Goal: Communication & Community: Answer question/provide support

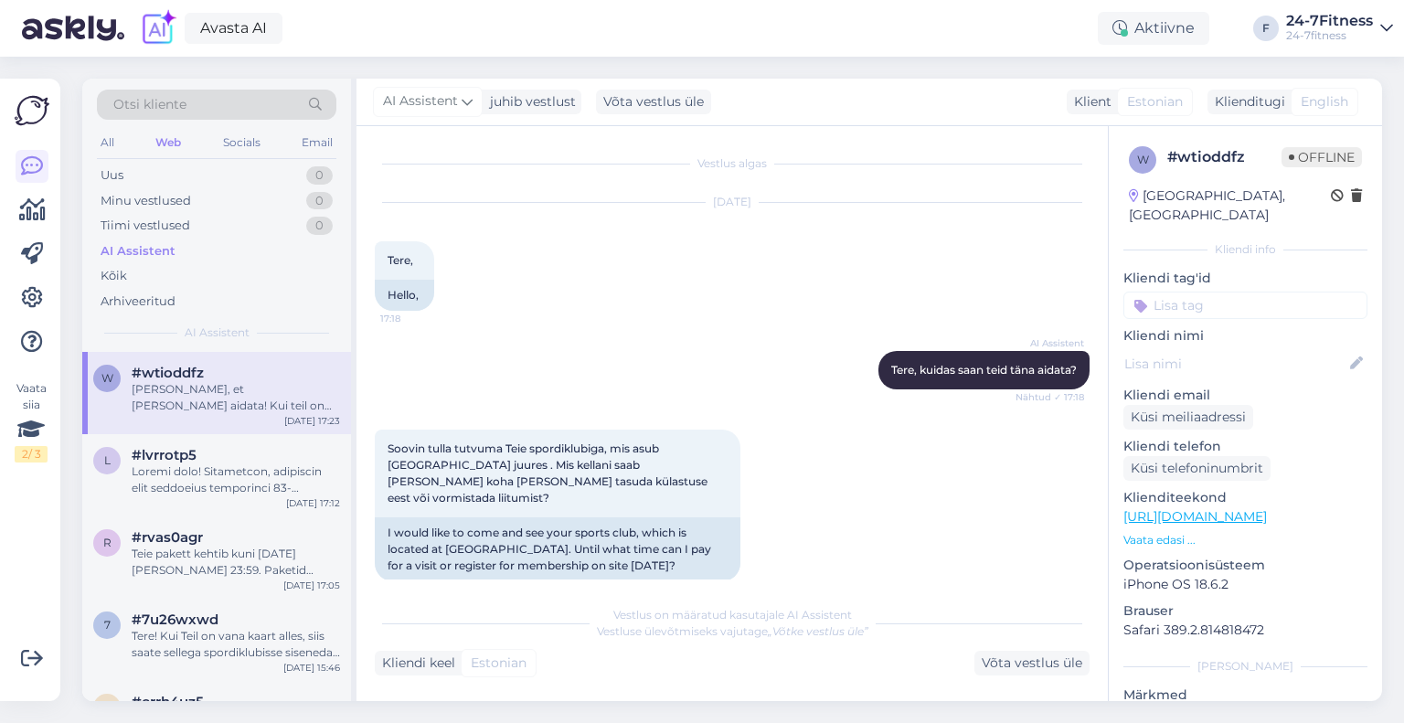
scroll to position [575, 0]
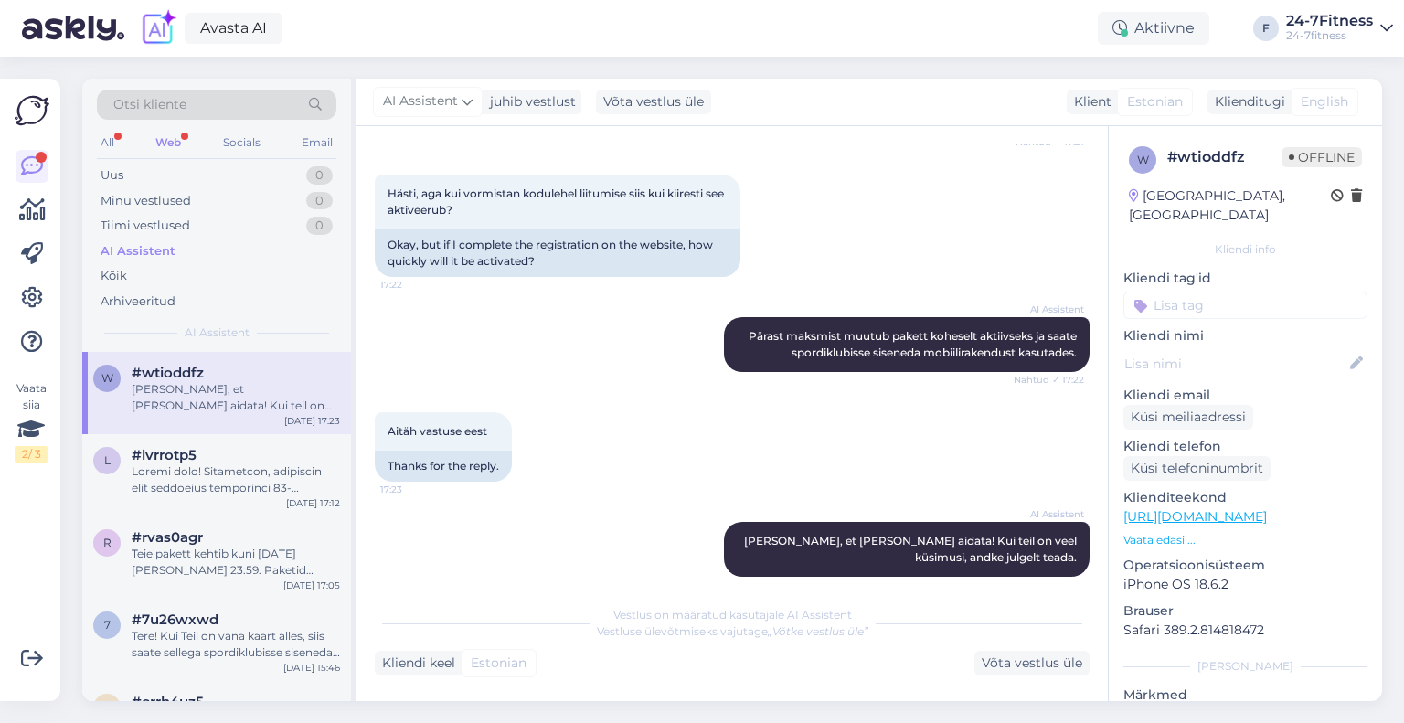
click at [182, 142] on div "Web" at bounding box center [168, 143] width 33 height 24
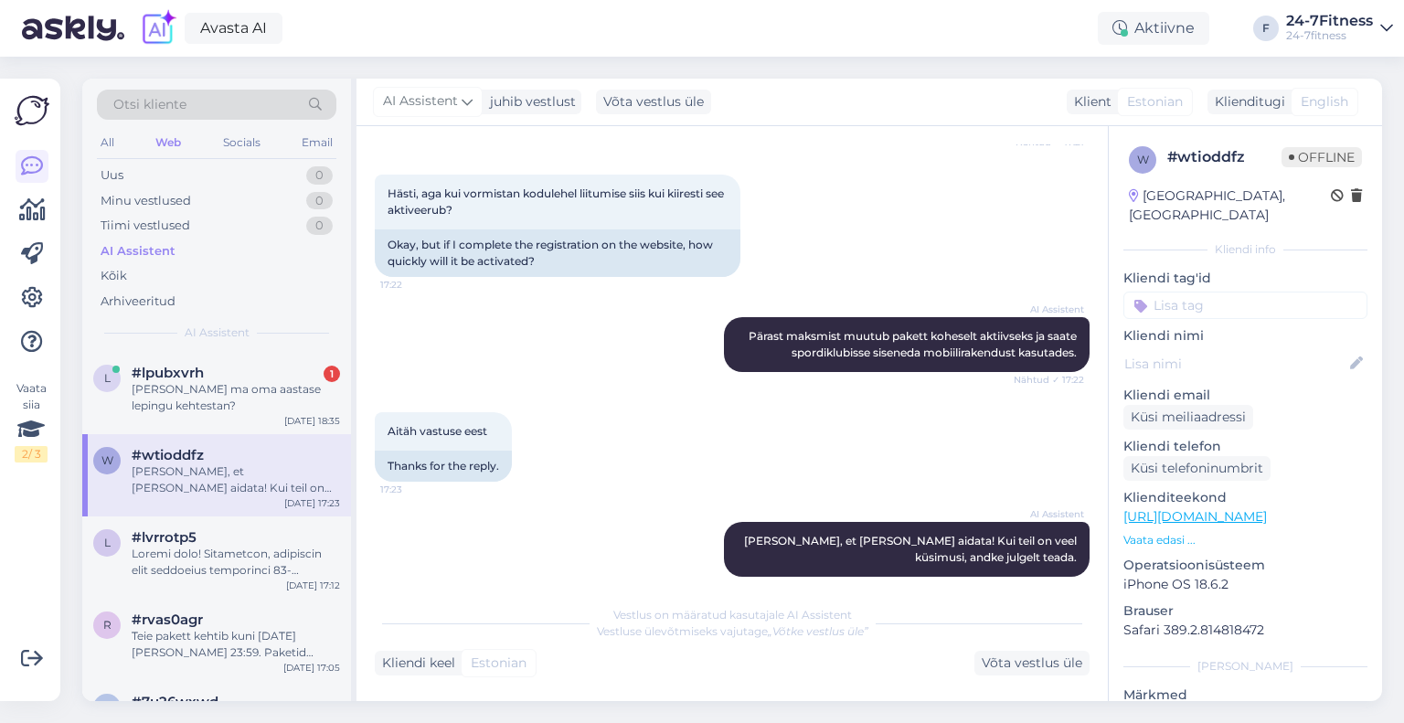
click at [196, 388] on div "[PERSON_NAME] ma oma aastase lepingu kehtestan?" at bounding box center [236, 397] width 208 height 33
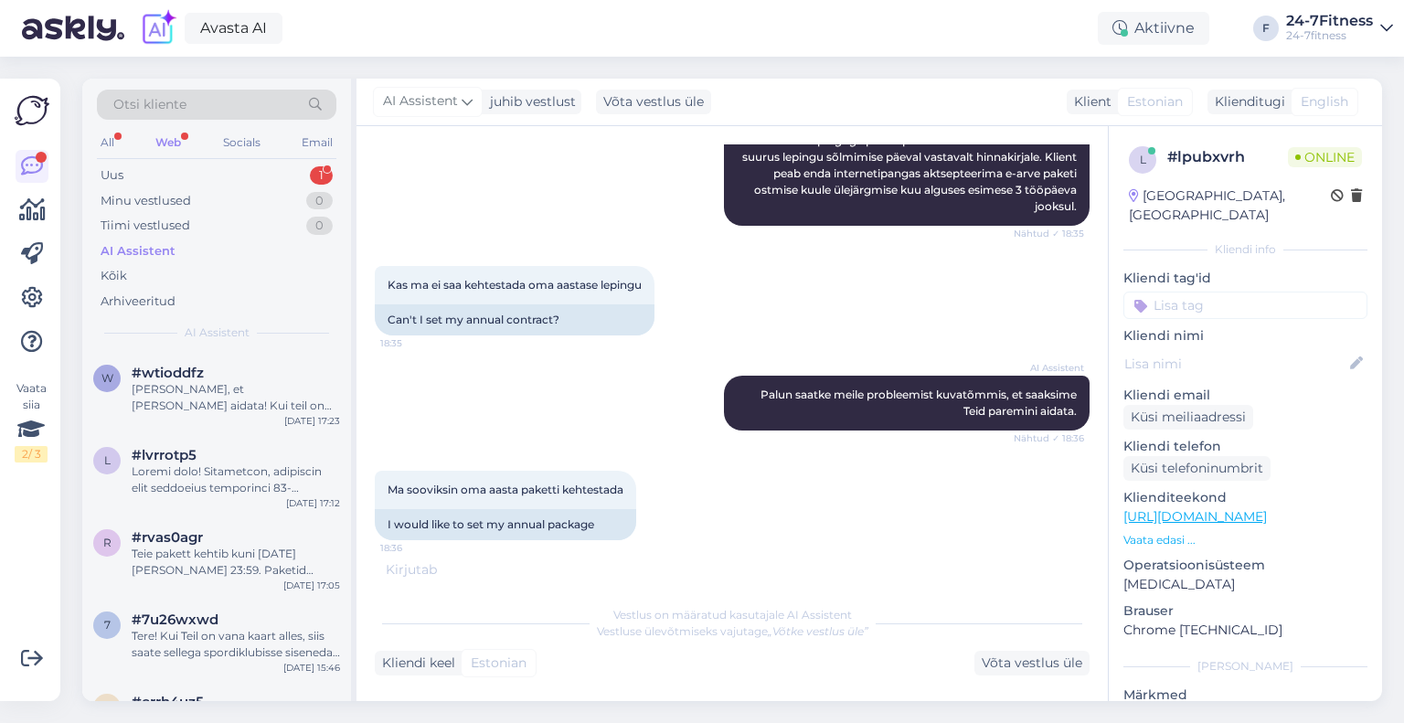
scroll to position [451, 0]
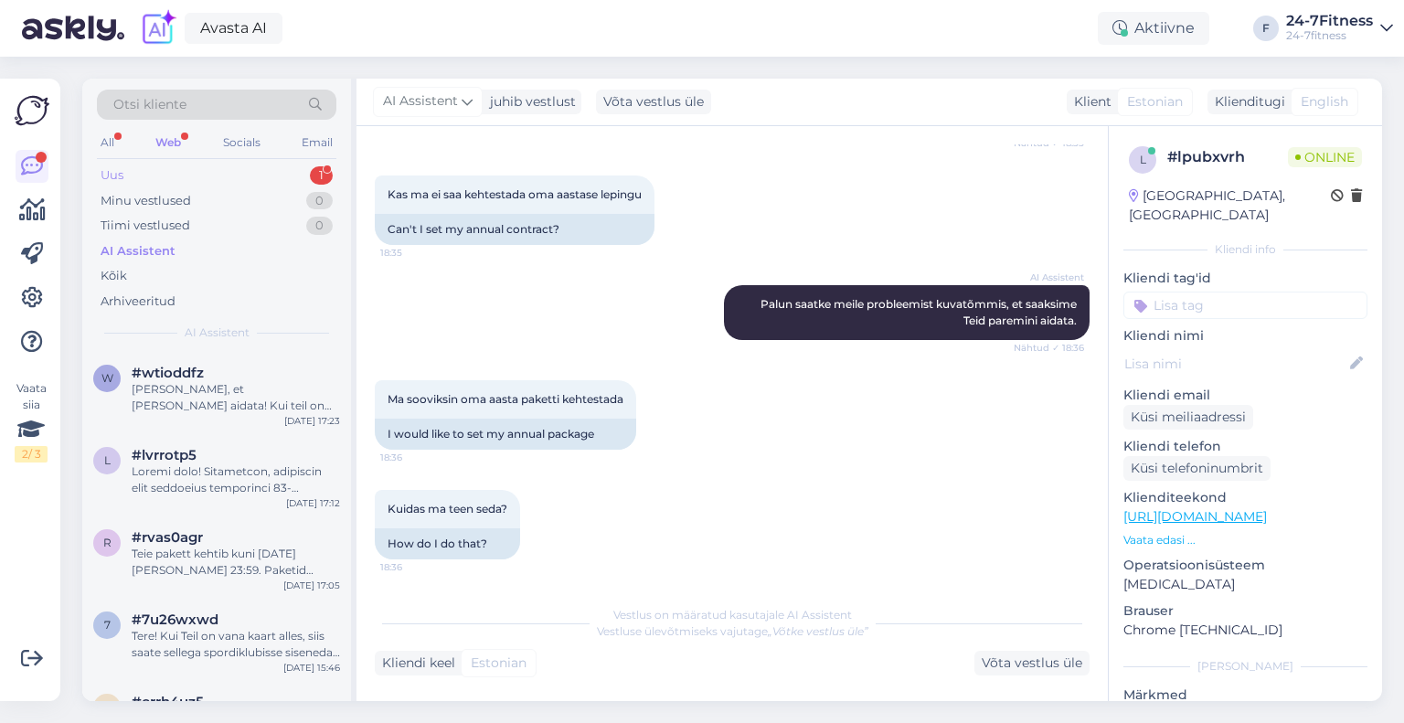
click at [217, 170] on div "Uus 1" at bounding box center [216, 176] width 239 height 26
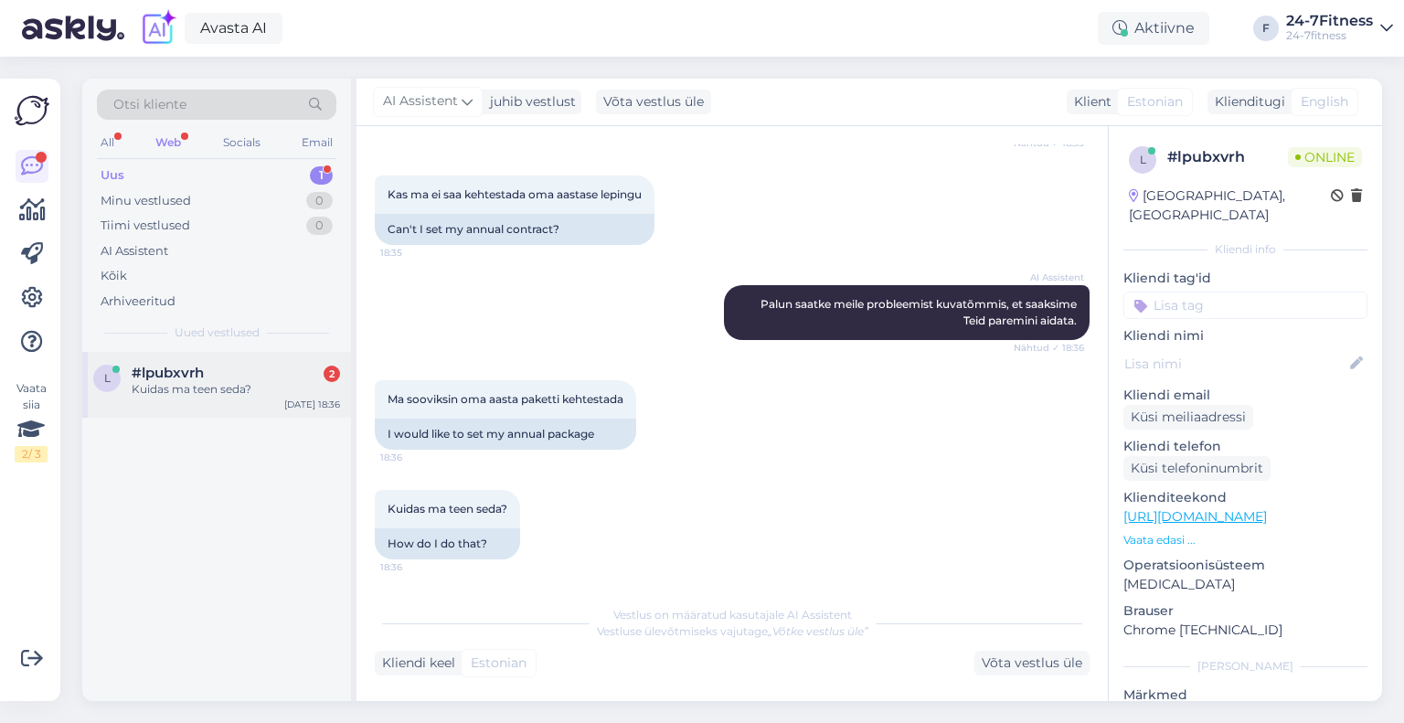
click at [281, 389] on div "Kuidas ma teen seda?" at bounding box center [236, 389] width 208 height 16
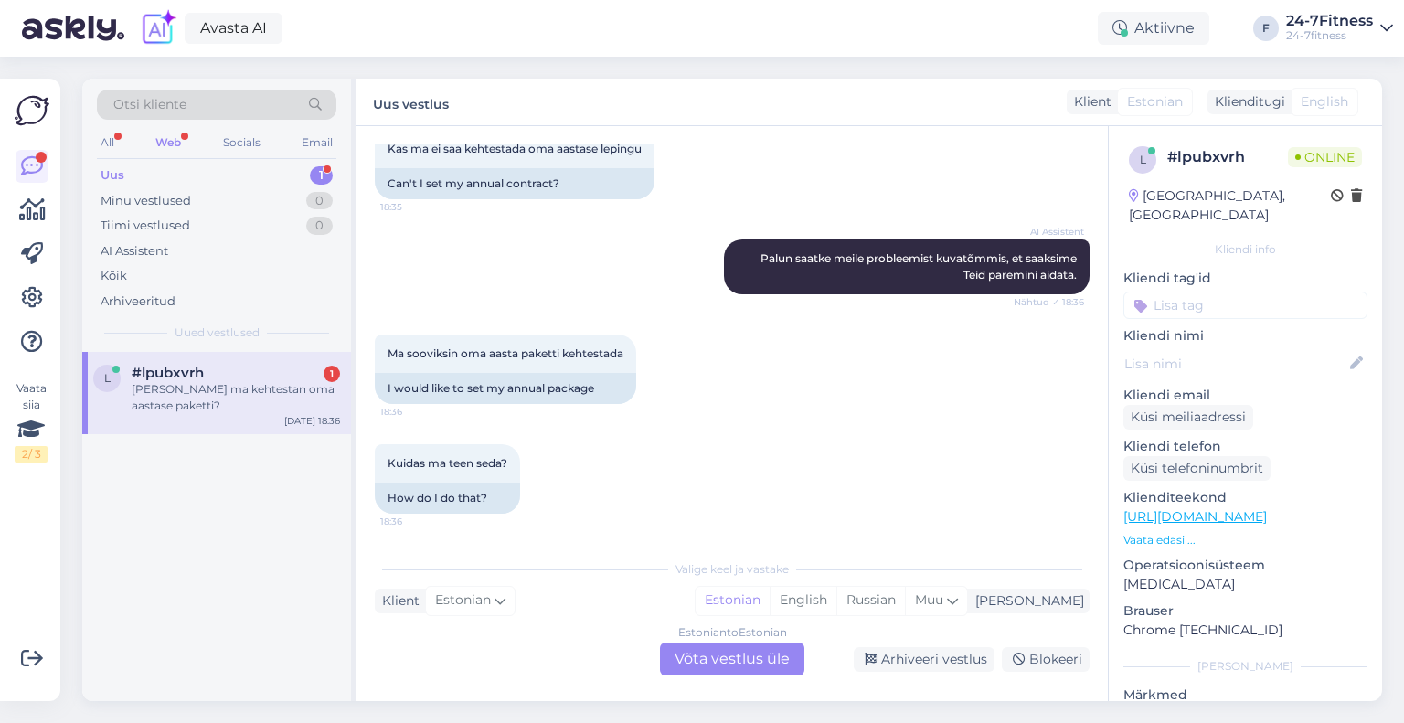
scroll to position [607, 0]
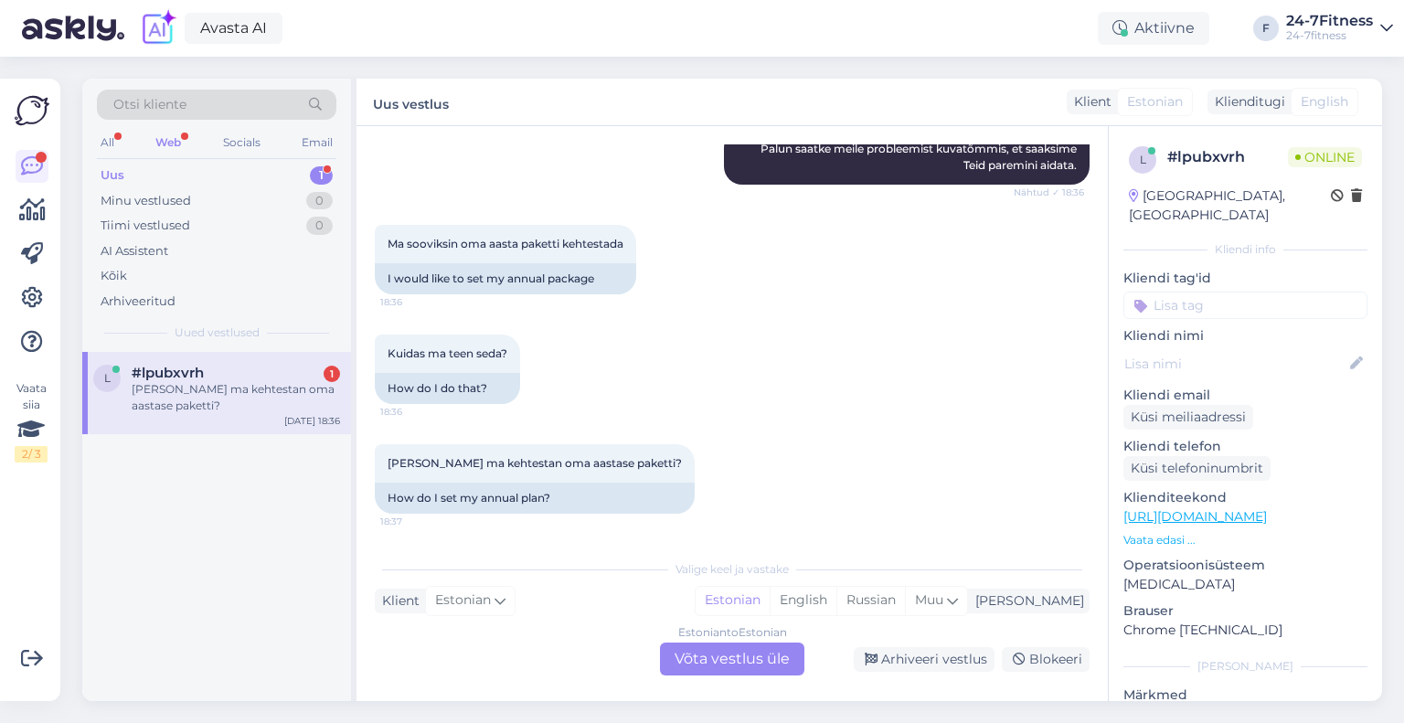
click at [759, 658] on div "Estonian to Estonian Võta vestlus üle" at bounding box center [732, 658] width 144 height 33
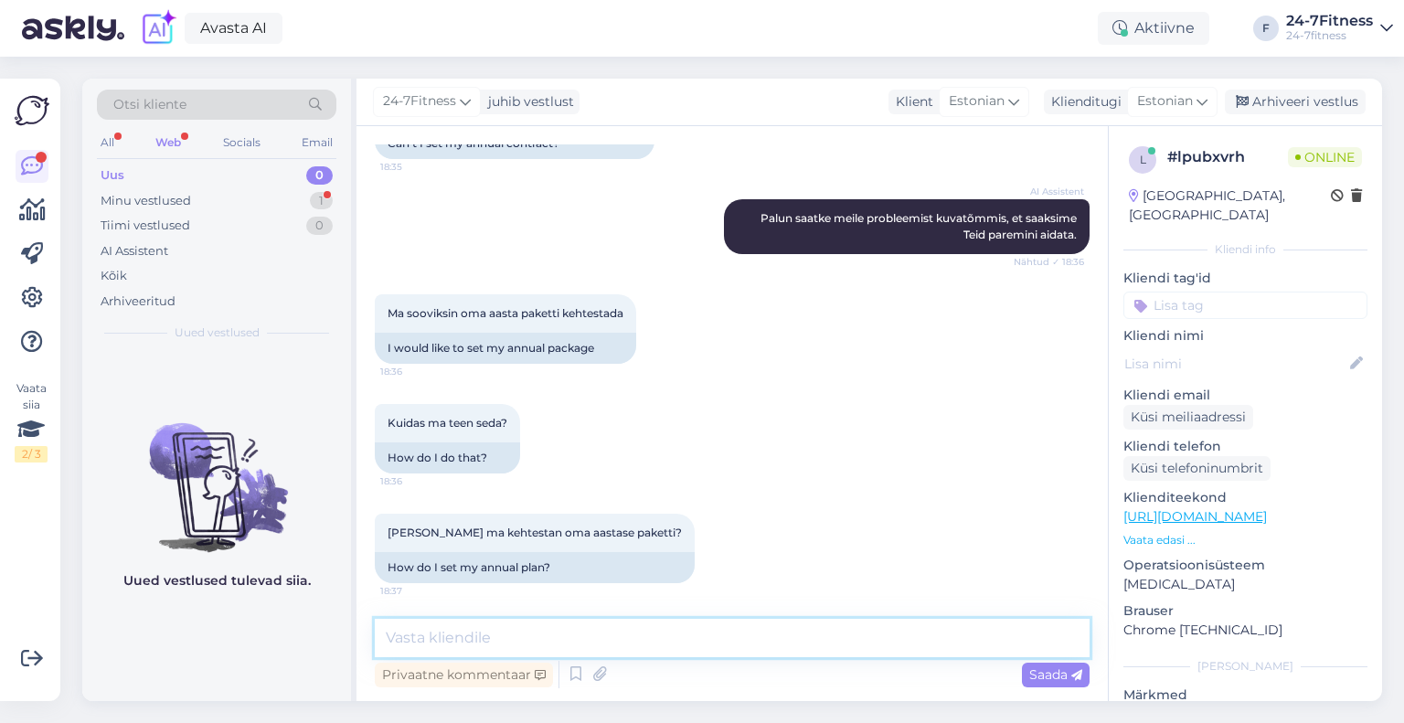
click at [547, 641] on textarea at bounding box center [732, 638] width 715 height 38
click at [223, 196] on div "Minu vestlused 1" at bounding box center [216, 201] width 239 height 26
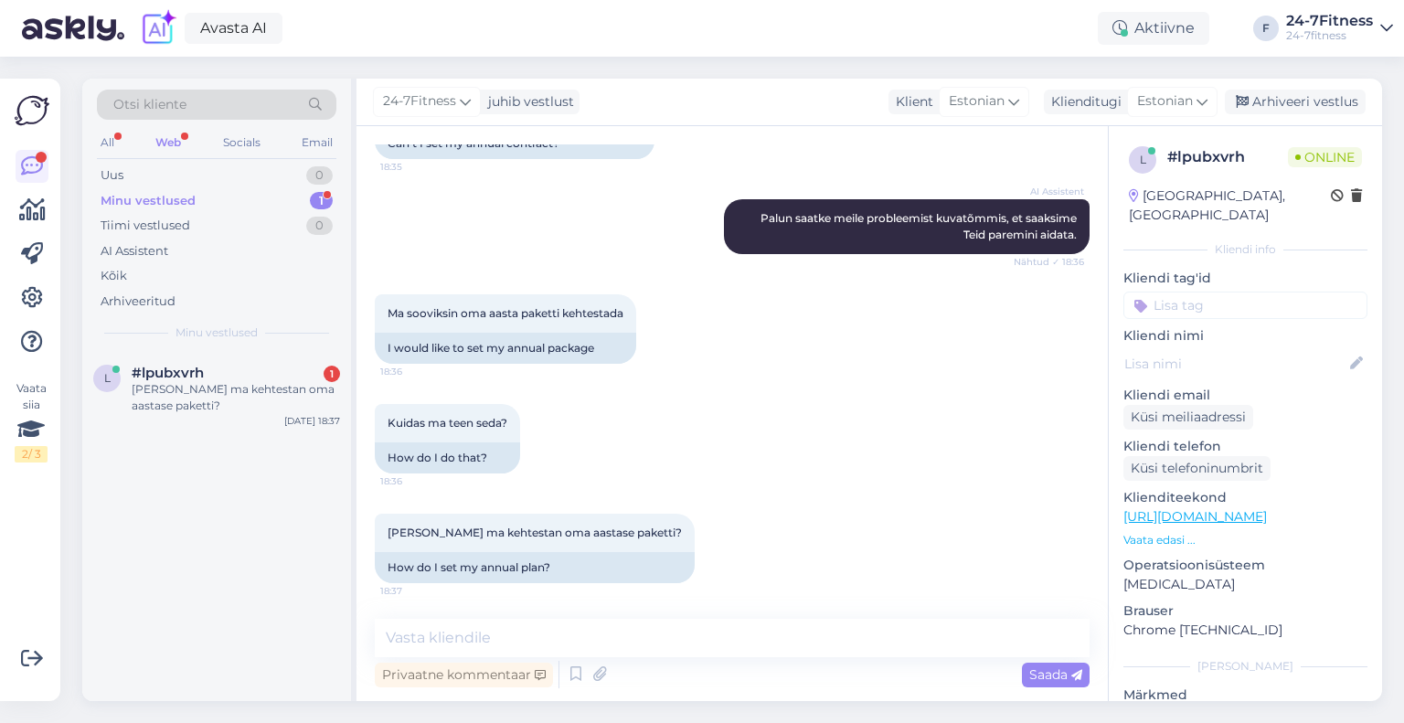
click at [256, 379] on div "#lpubxvrh 1" at bounding box center [236, 373] width 208 height 16
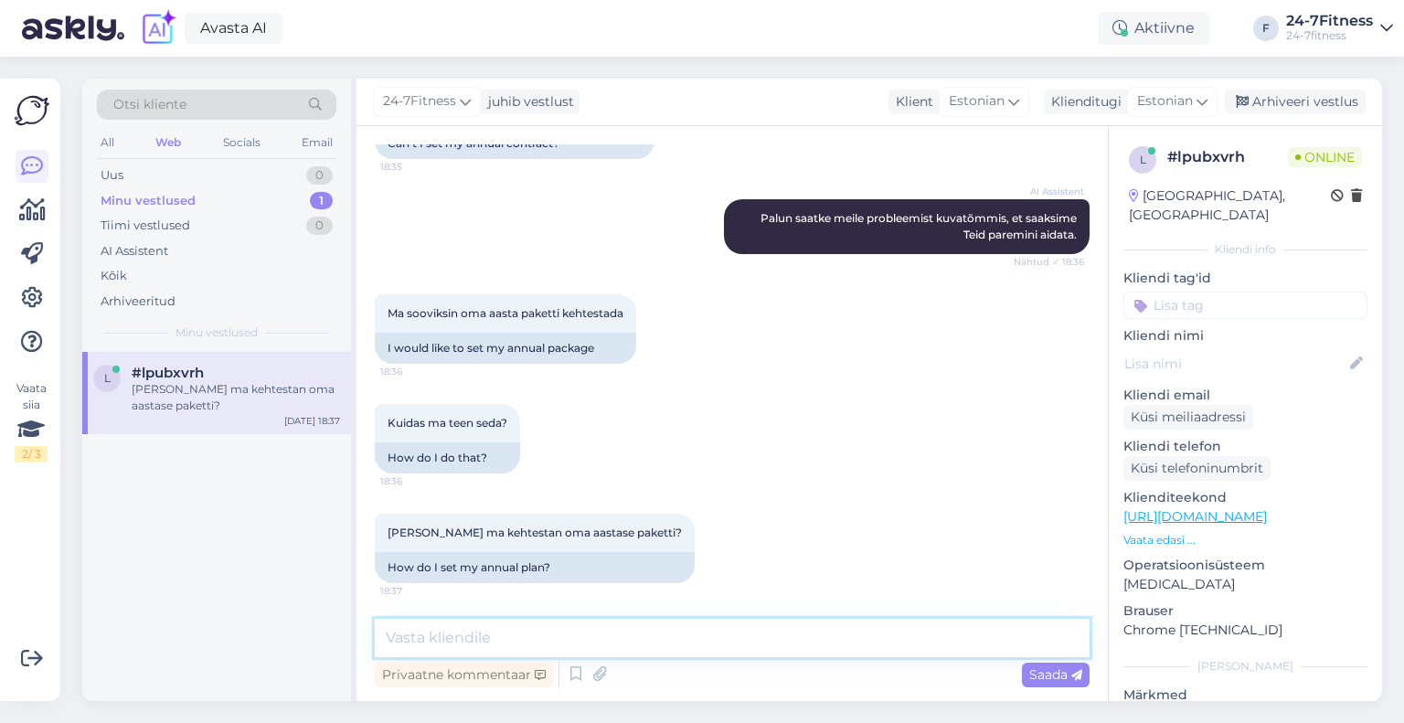
click at [650, 624] on textarea at bounding box center [732, 638] width 715 height 38
click at [732, 624] on textarea at bounding box center [732, 638] width 715 height 38
type textarea "Mida Te kehtestamise all mõtlete?"
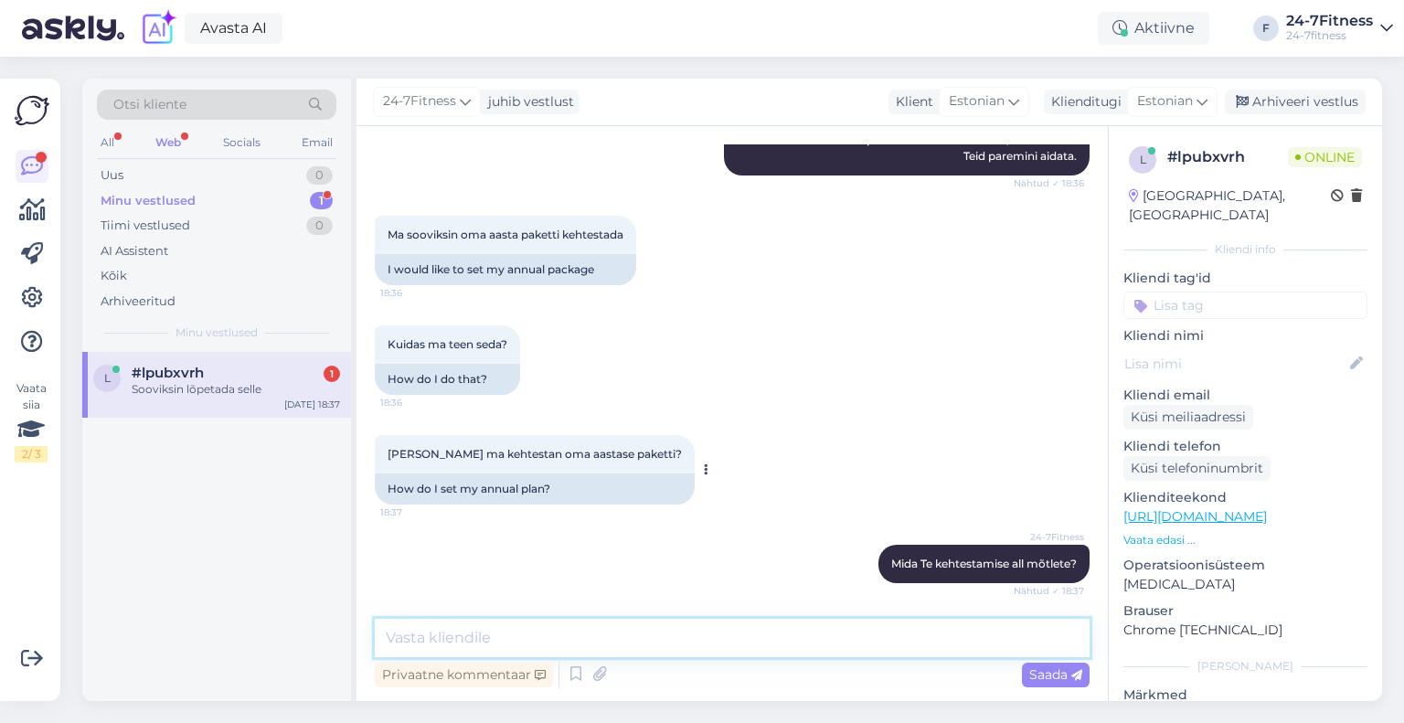
scroll to position [695, 0]
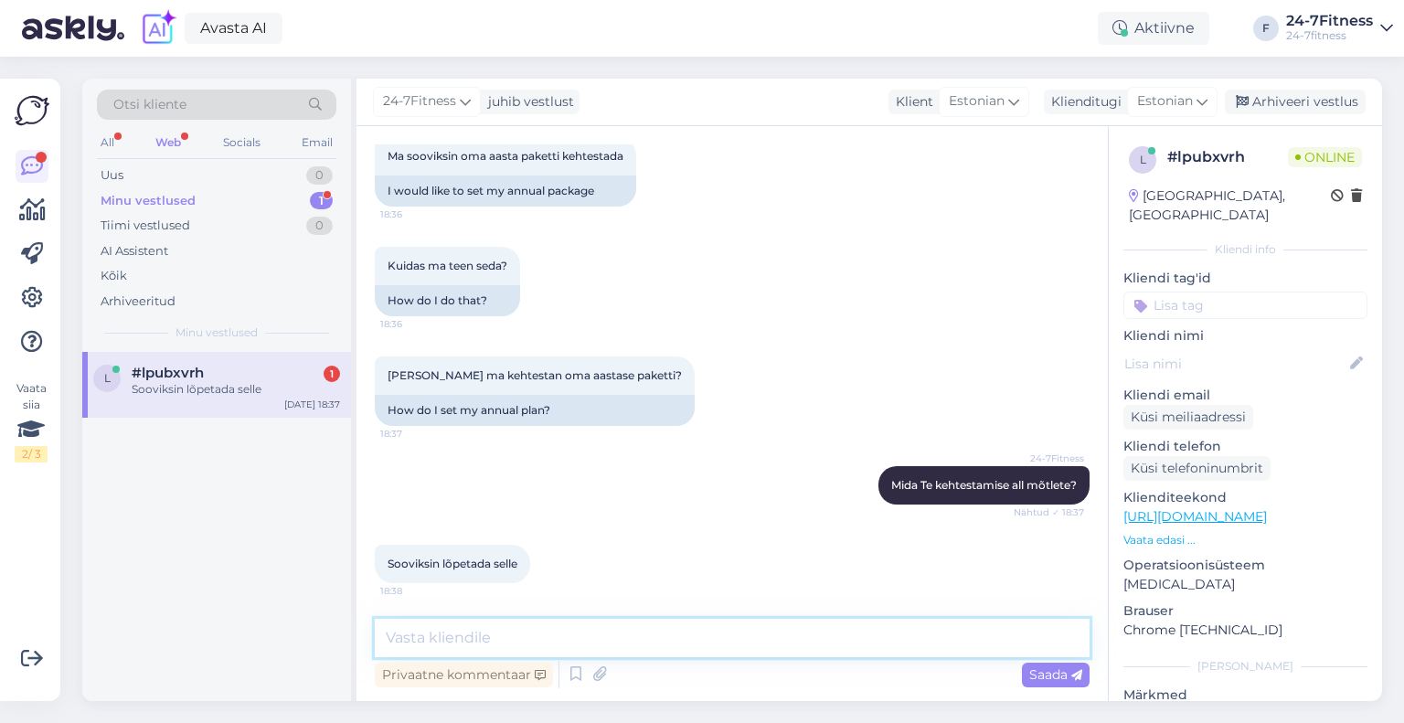
click at [573, 621] on textarea at bounding box center [732, 638] width 715 height 38
click at [740, 622] on textarea at bounding box center [732, 638] width 715 height 38
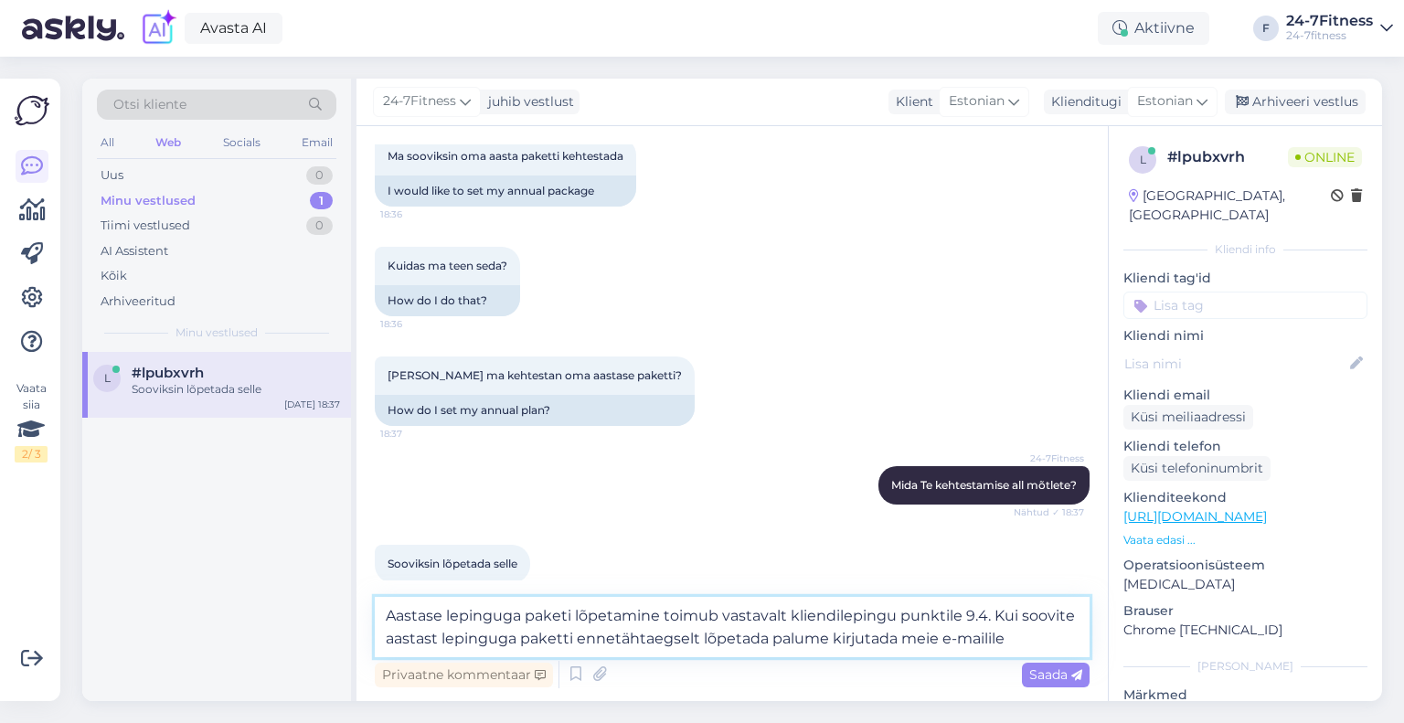
paste textarea "[EMAIL_ADDRESS][DOMAIN_NAME]"
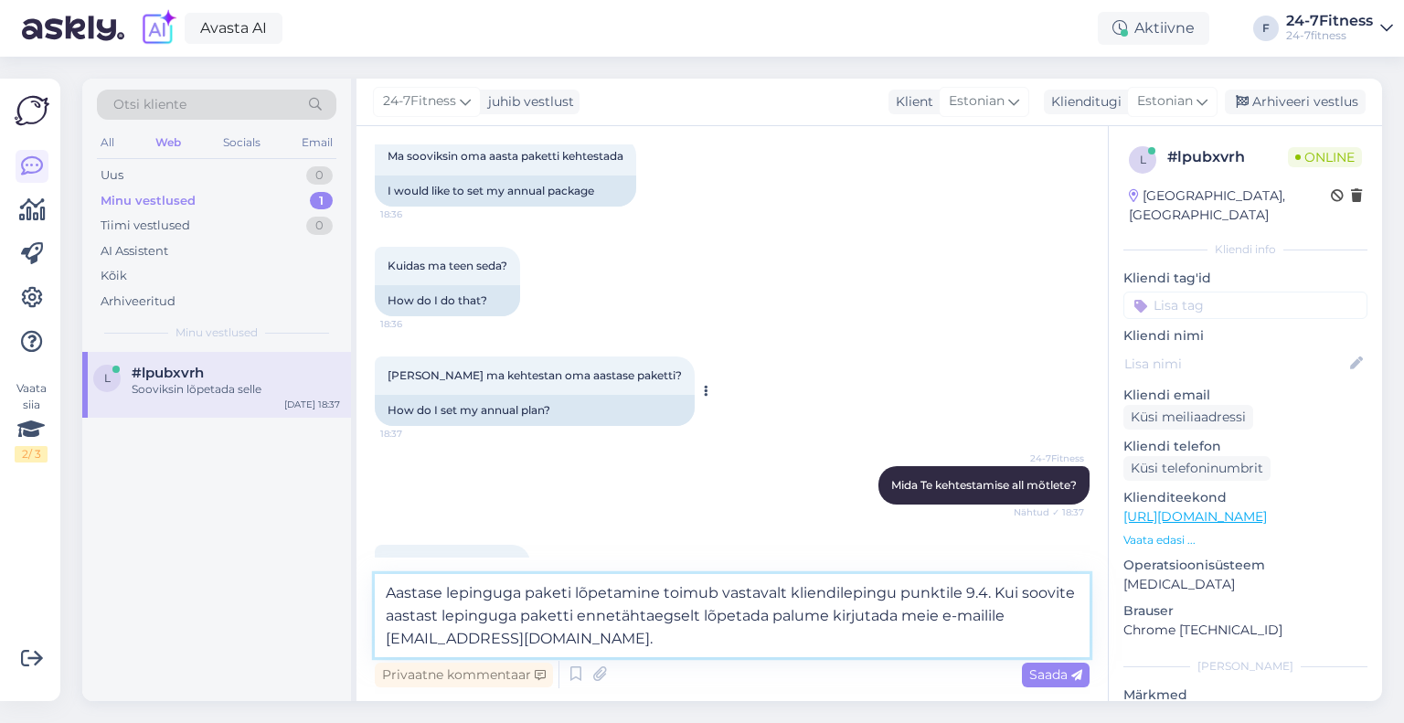
scroll to position [739, 0]
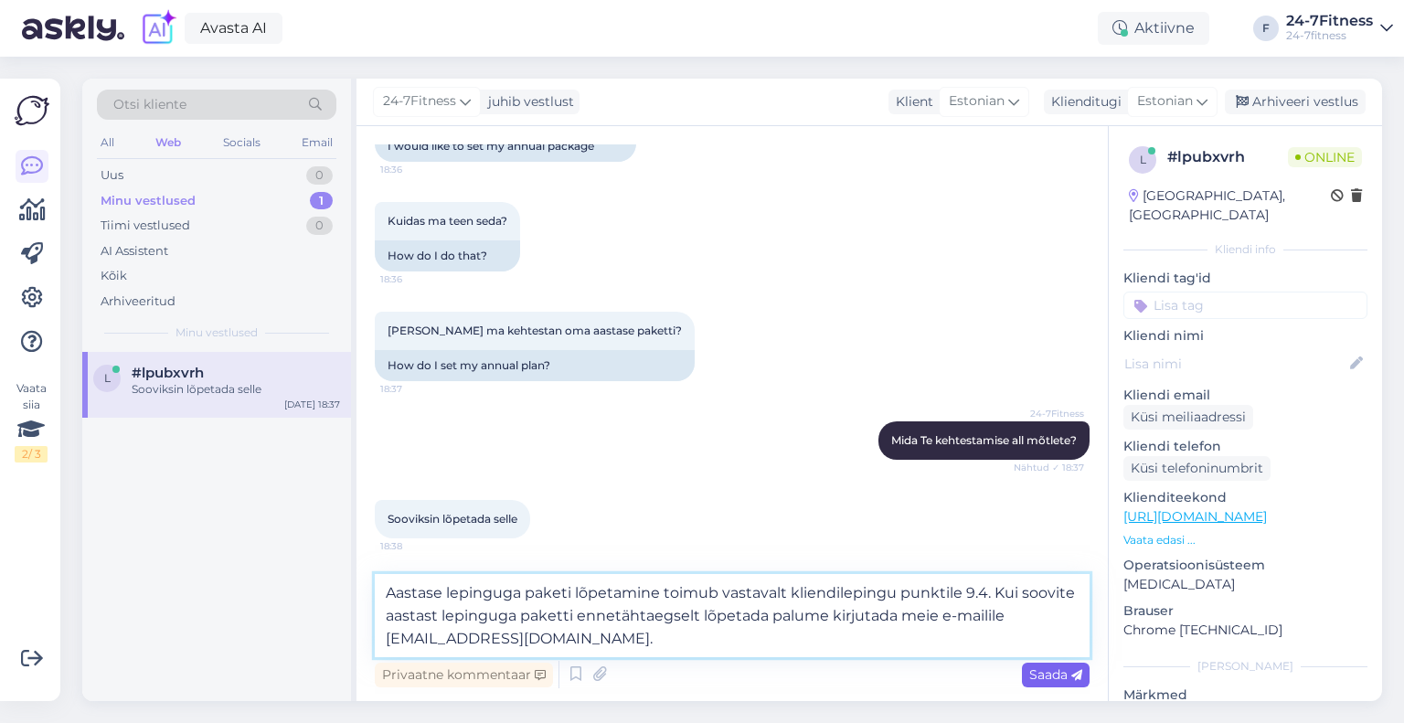
type textarea "Aastase lepinguga paketi lõpetamine toimub vastavalt kliendilepingu punktile 9.…"
click at [1035, 673] on span "Saada" at bounding box center [1055, 674] width 53 height 16
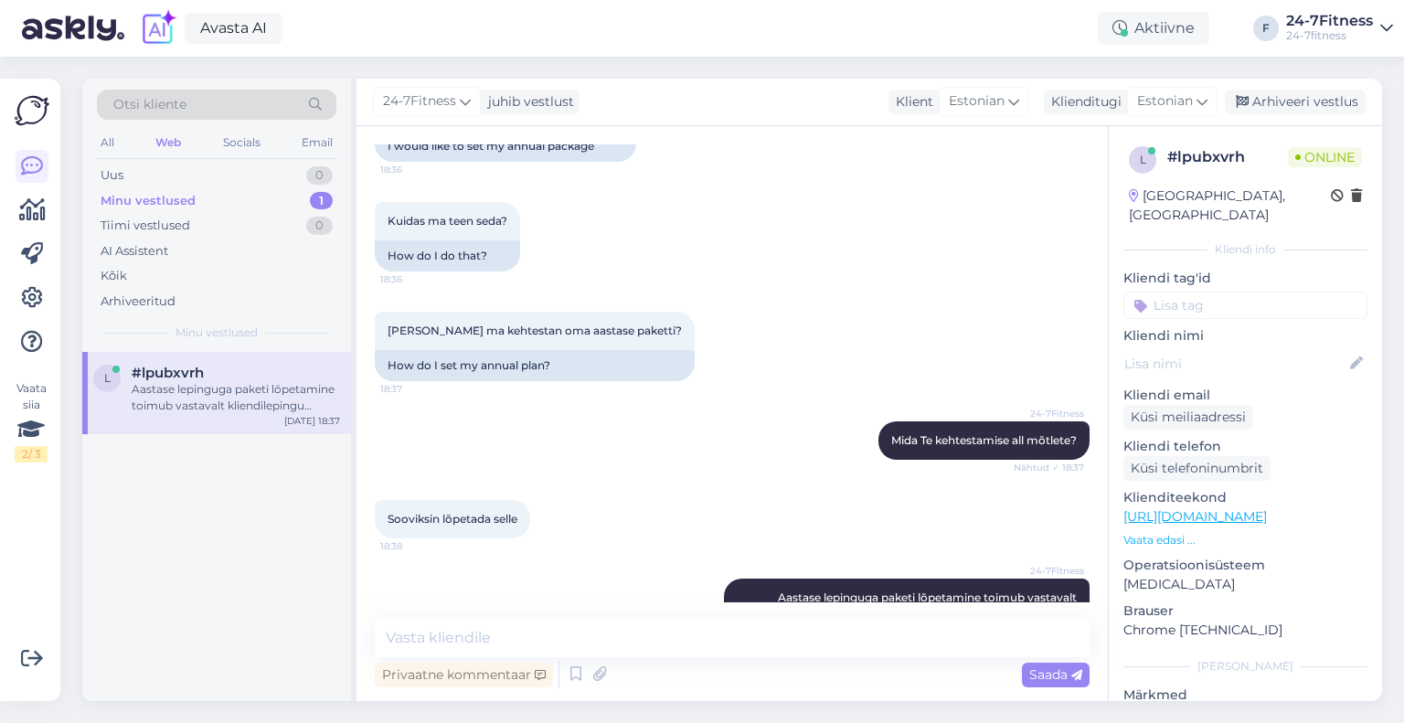
scroll to position [823, 0]
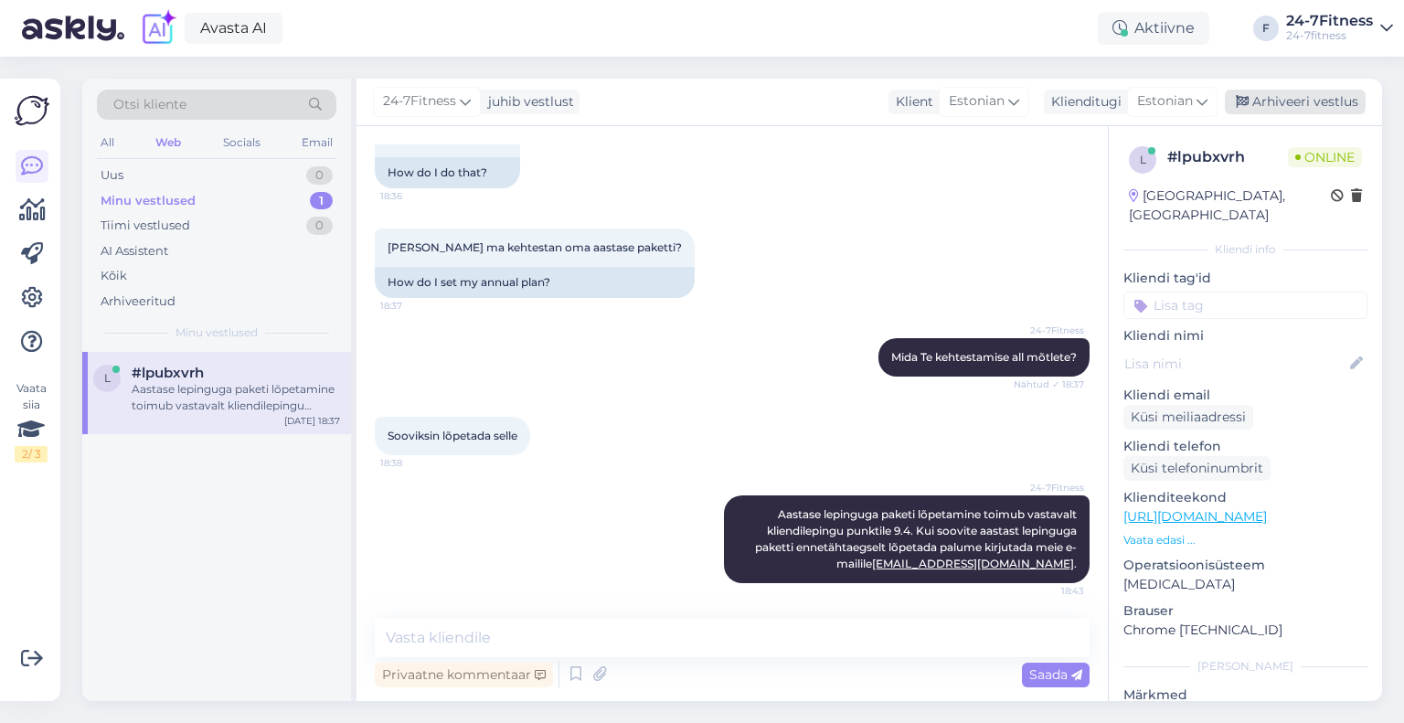
click at [1310, 105] on div "Arhiveeri vestlus" at bounding box center [1295, 102] width 141 height 25
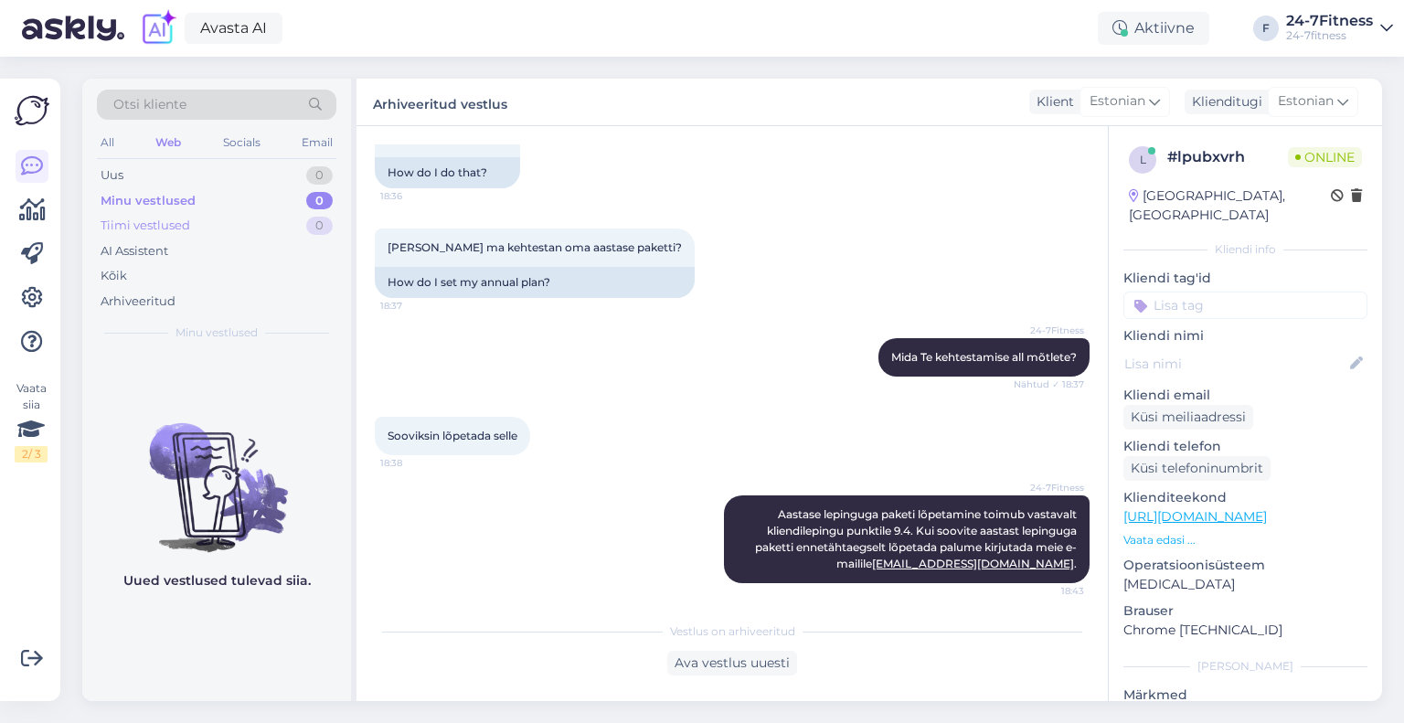
scroll to position [830, 0]
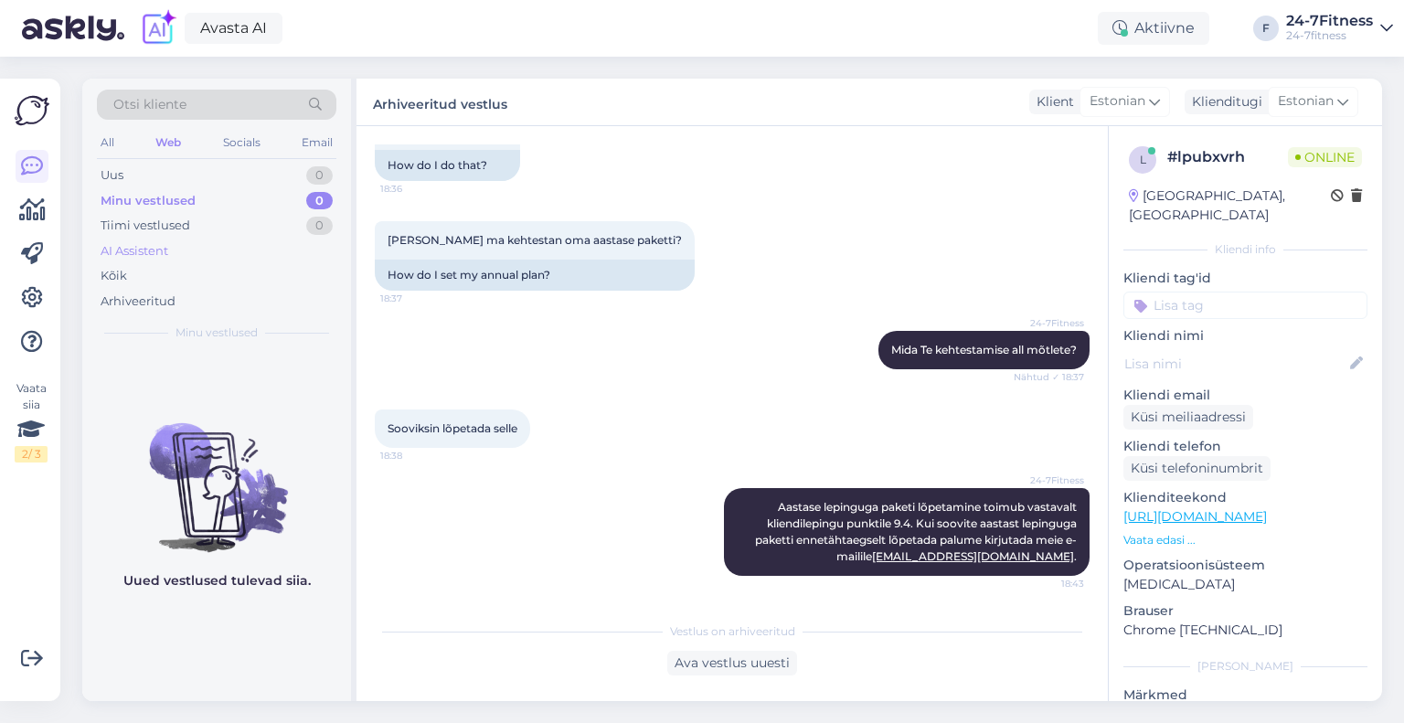
click at [175, 245] on div "AI Assistent" at bounding box center [216, 252] width 239 height 26
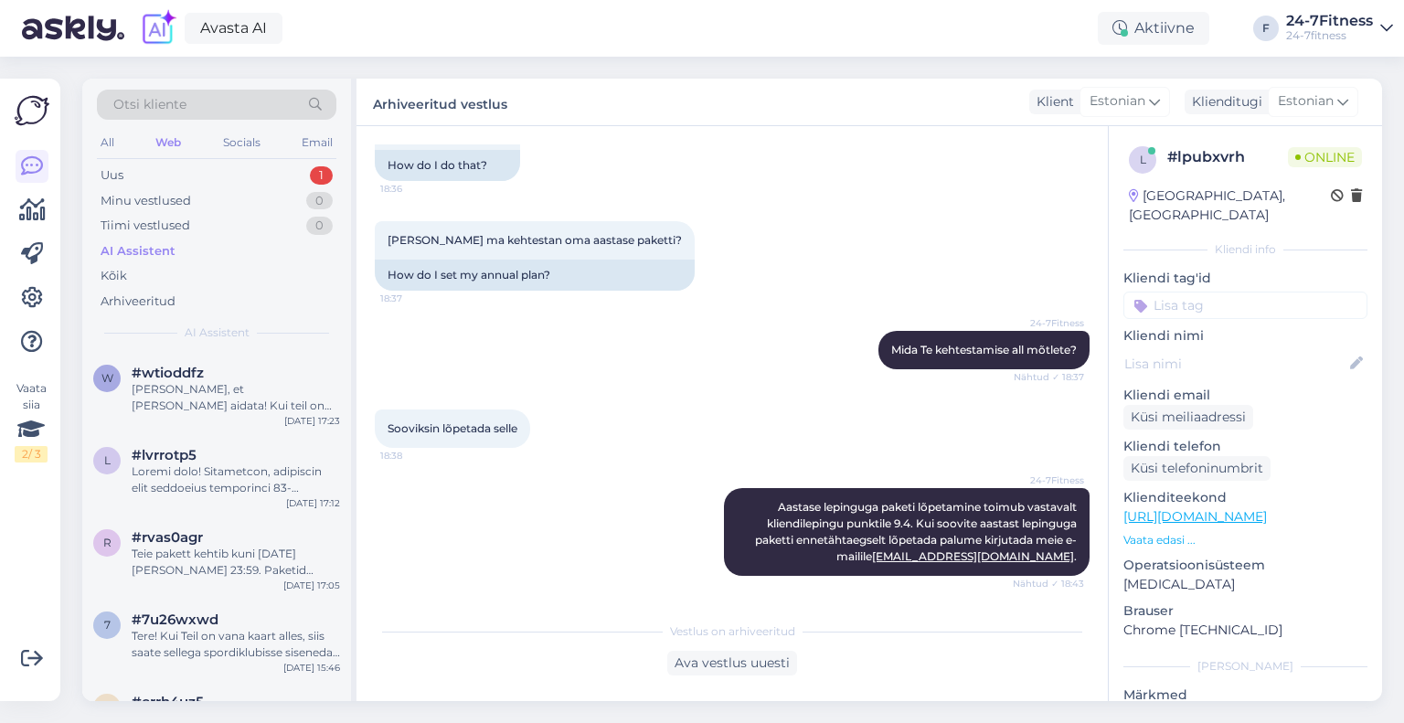
scroll to position [1035, 0]
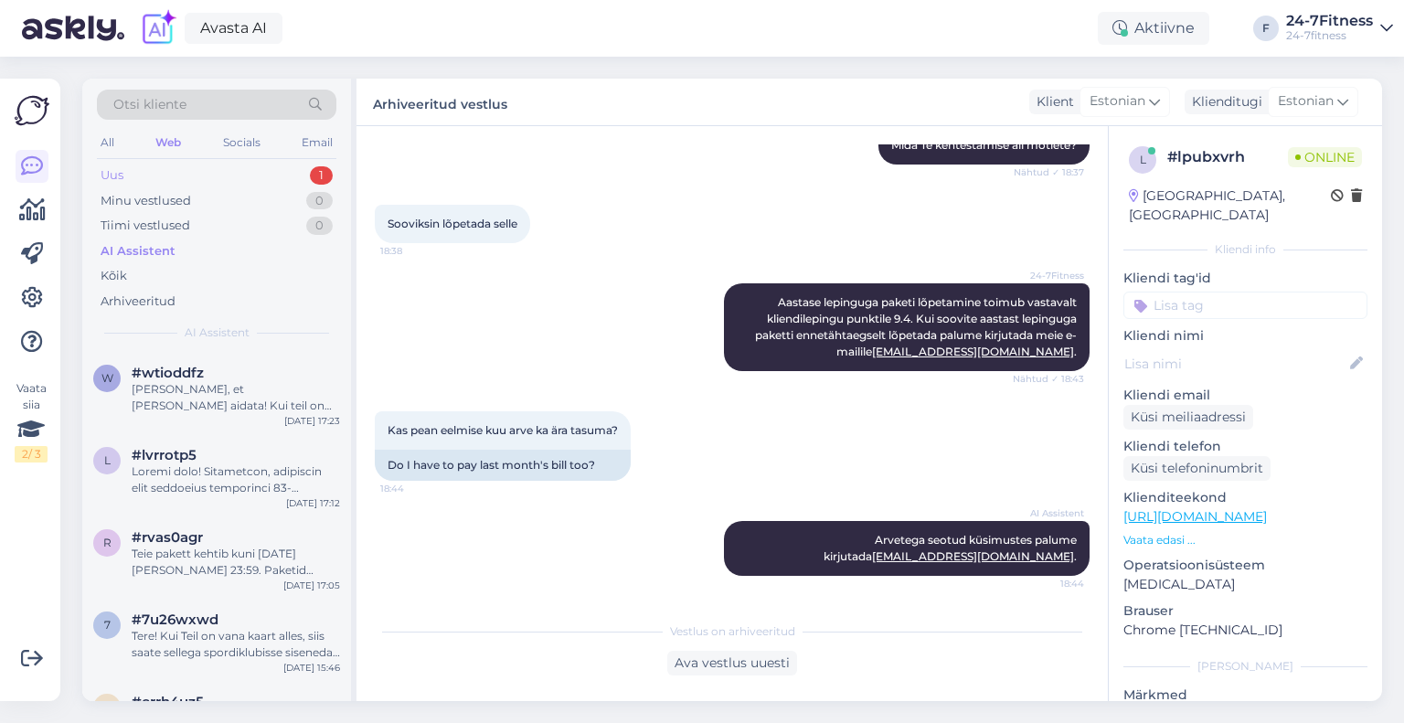
click at [209, 165] on div "Uus 1" at bounding box center [216, 176] width 239 height 26
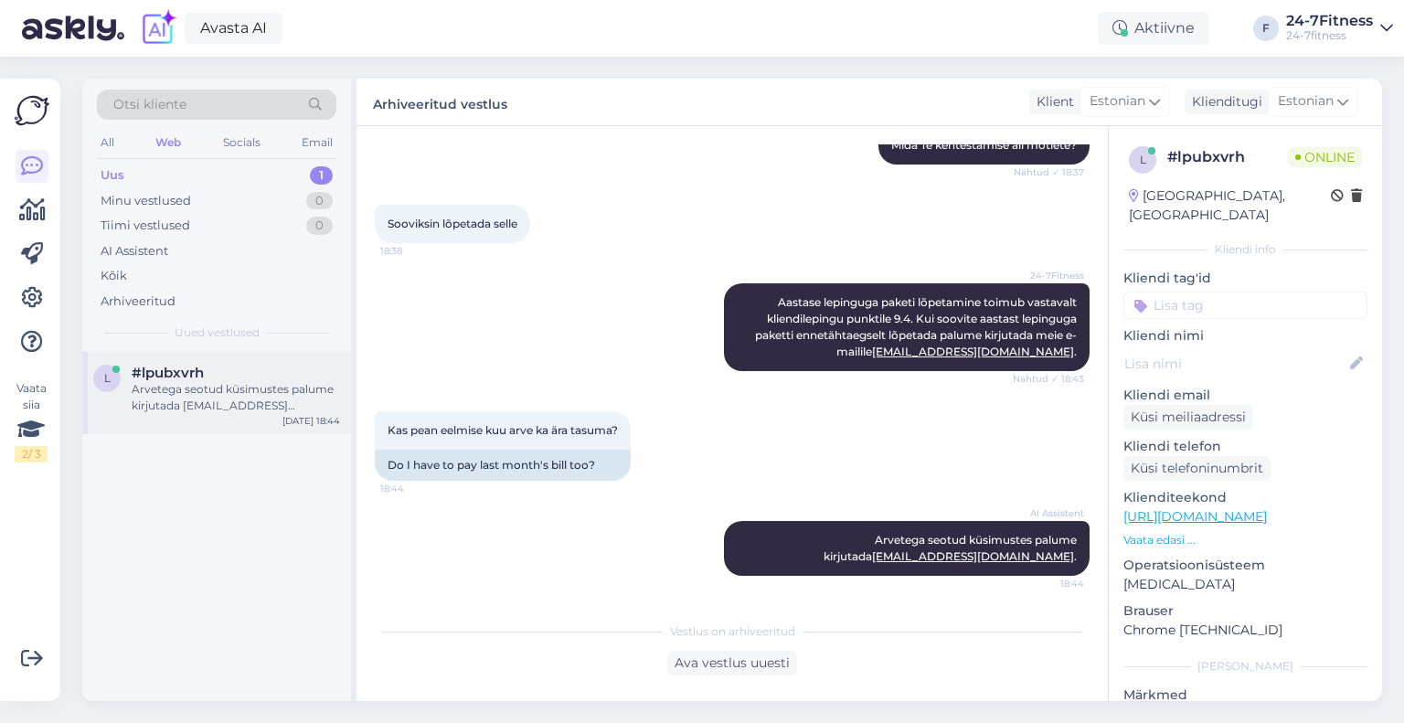
click at [210, 360] on div "l #lpubxvrh Arvetega seotud küsimustes palume kirjutada [EMAIL_ADDRESS][DOMAIN_…" at bounding box center [216, 393] width 269 height 82
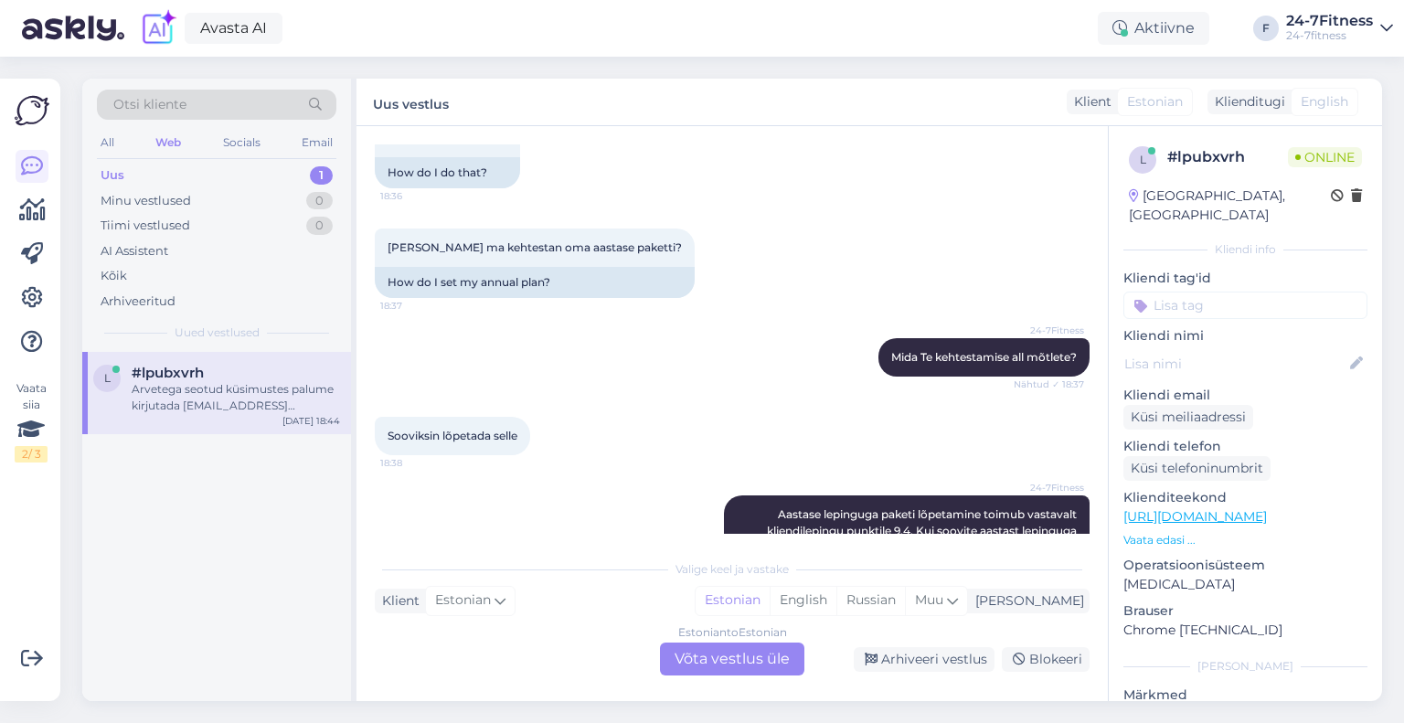
scroll to position [1097, 0]
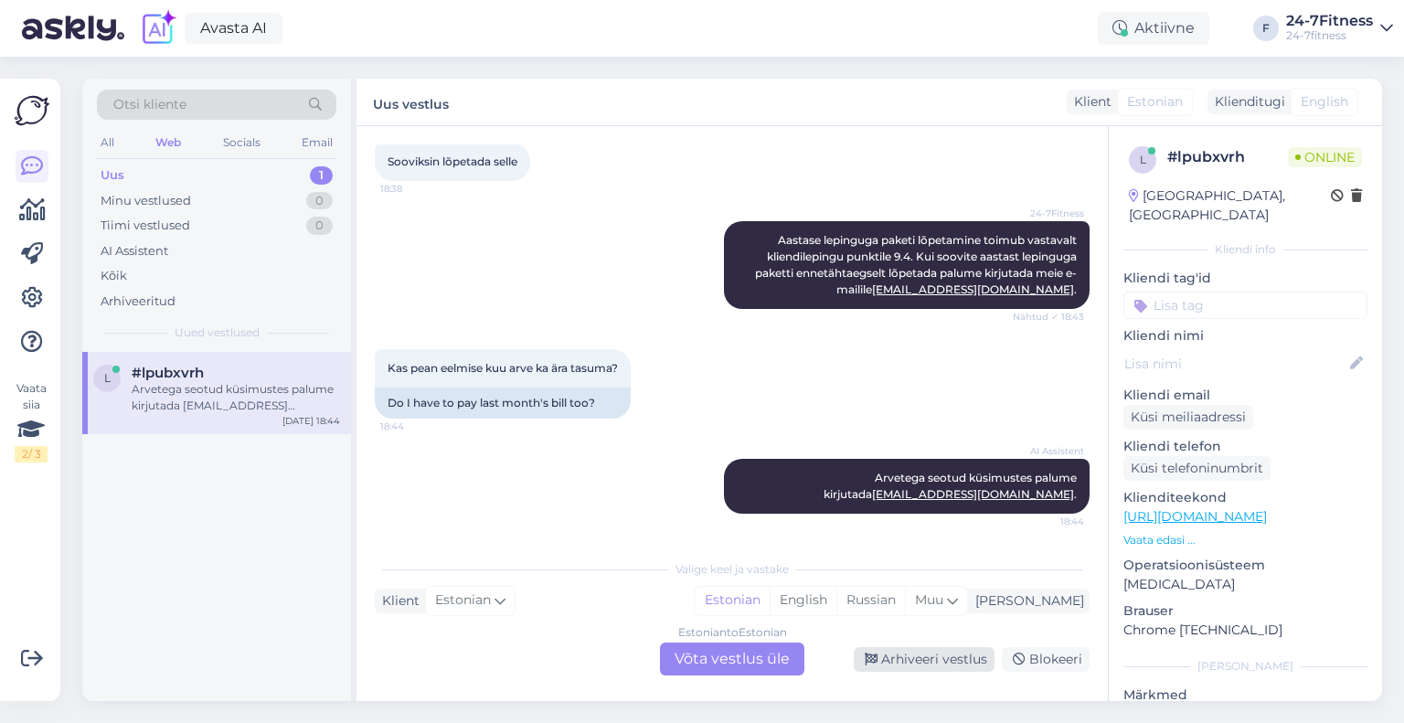
click at [901, 657] on div "Arhiveeri vestlus" at bounding box center [924, 659] width 141 height 25
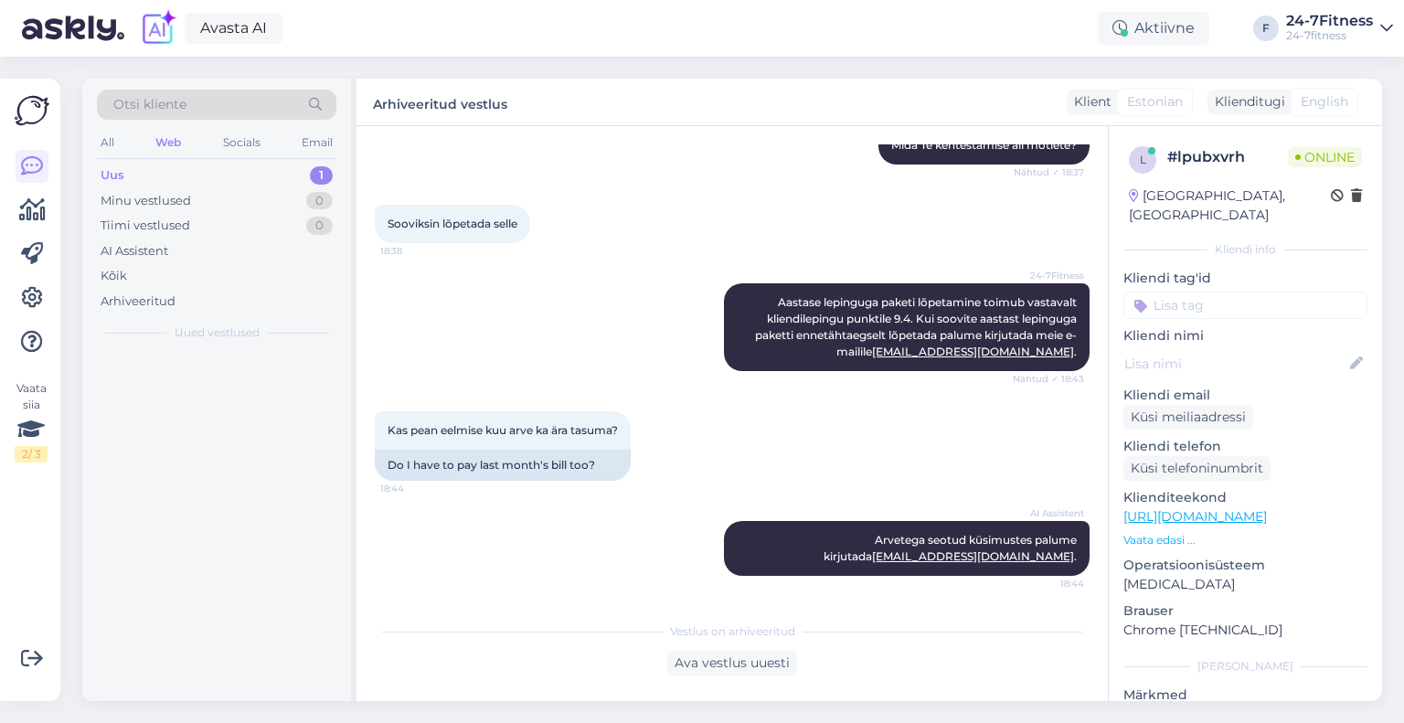
scroll to position [1035, 0]
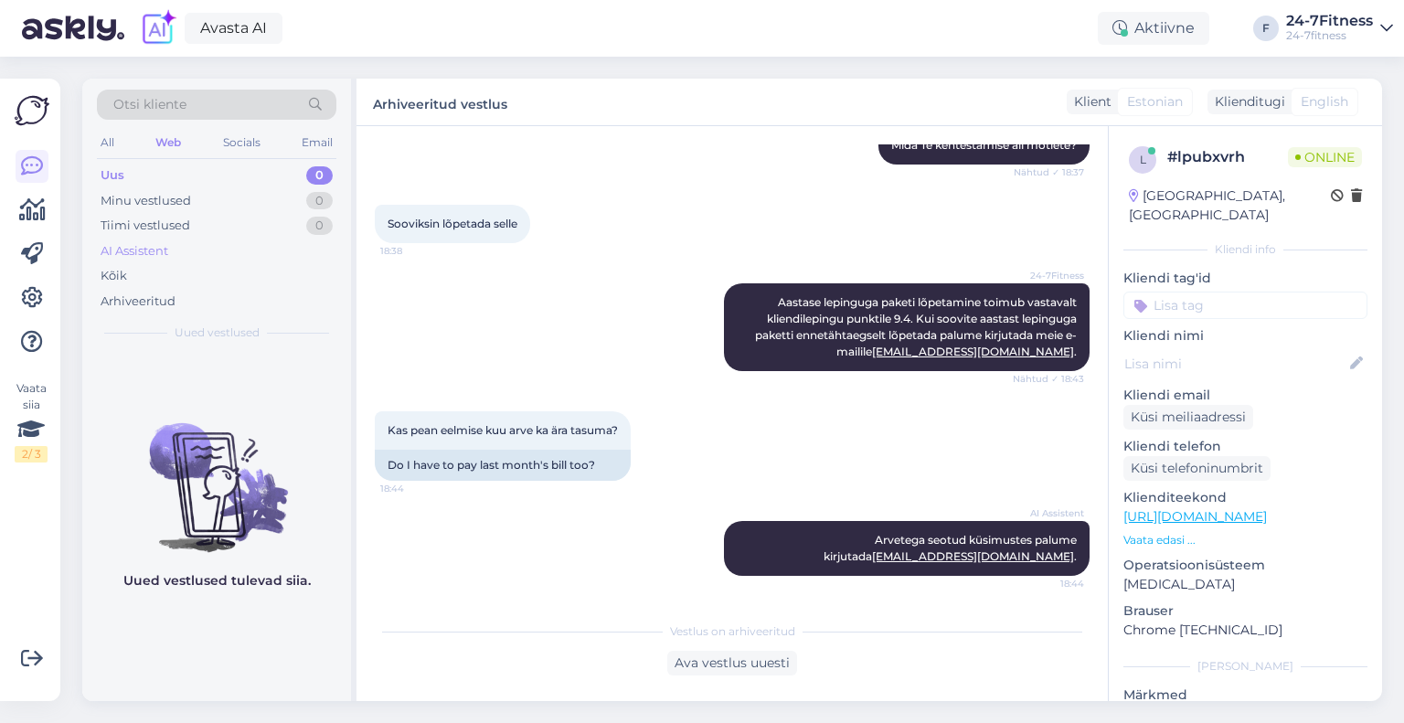
click at [143, 249] on div "AI Assistent" at bounding box center [135, 251] width 68 height 18
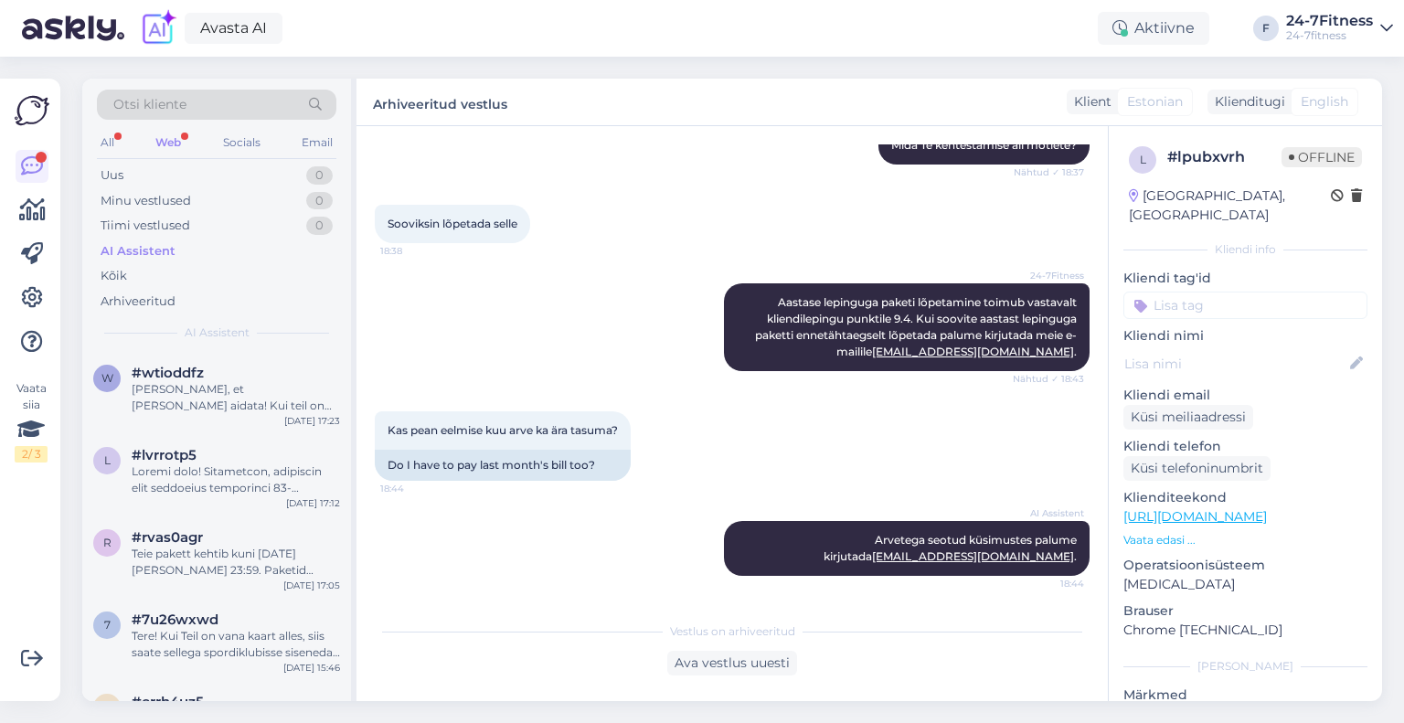
click at [170, 144] on div "Web" at bounding box center [168, 143] width 33 height 24
click at [227, 403] on div "Здравствуйте! Для членов Spordiselts стоимость пакета на 180 дней составляет 56…" at bounding box center [236, 397] width 208 height 33
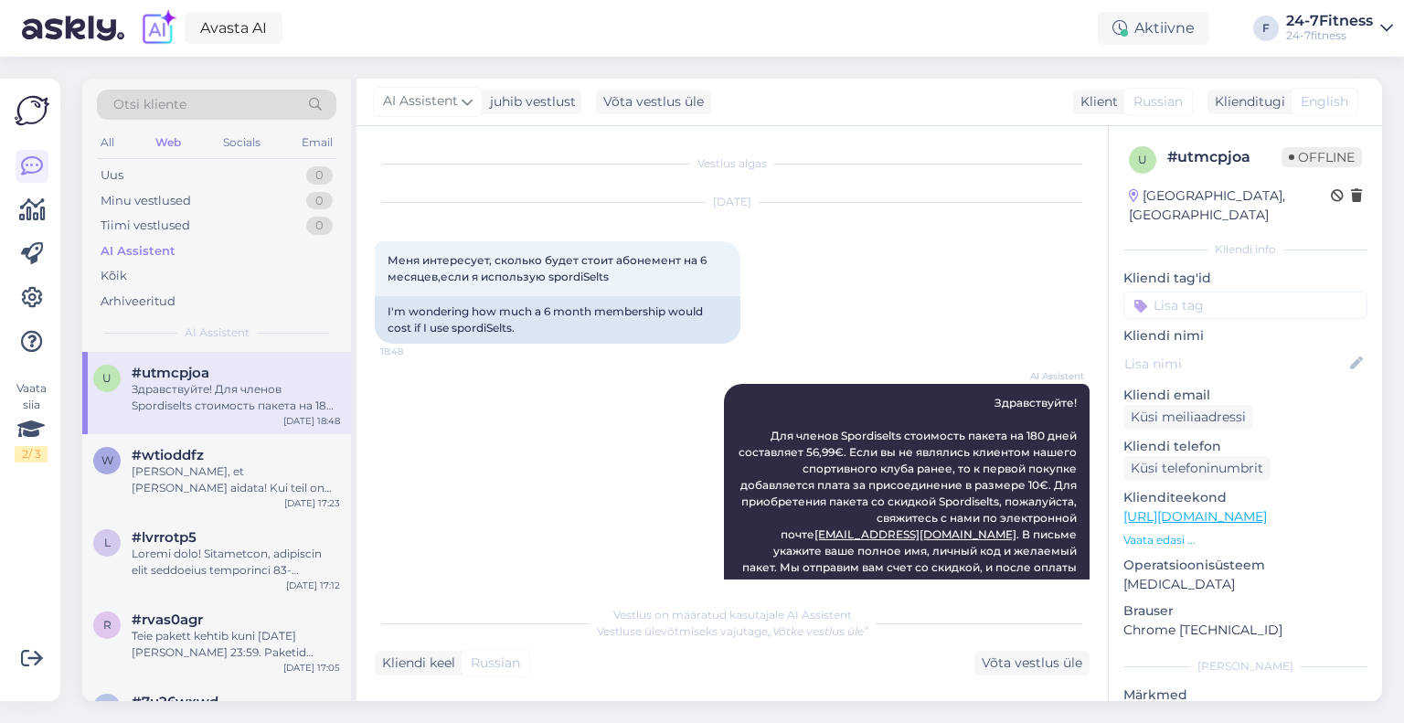
scroll to position [27, 0]
